Goal: Navigation & Orientation: Go to known website

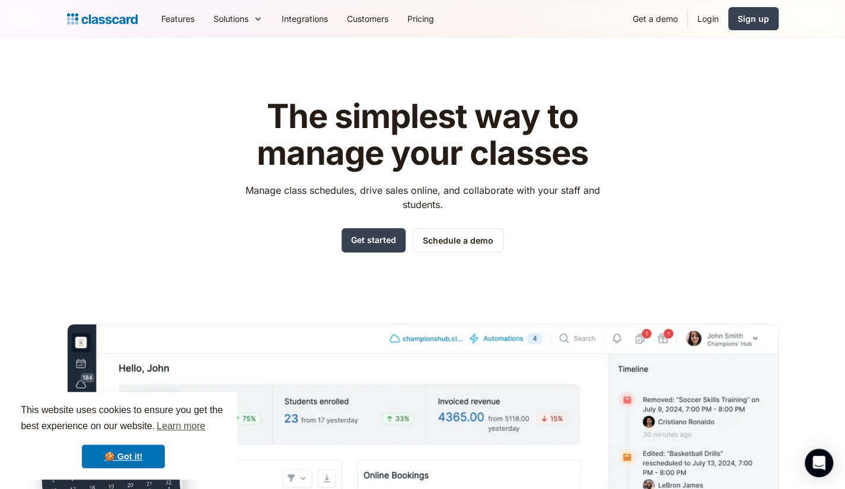
click at [122, 22] on img "home" at bounding box center [102, 19] width 71 height 17
click at [712, 17] on link "Login" at bounding box center [708, 18] width 40 height 27
